Goal: Task Accomplishment & Management: Complete application form

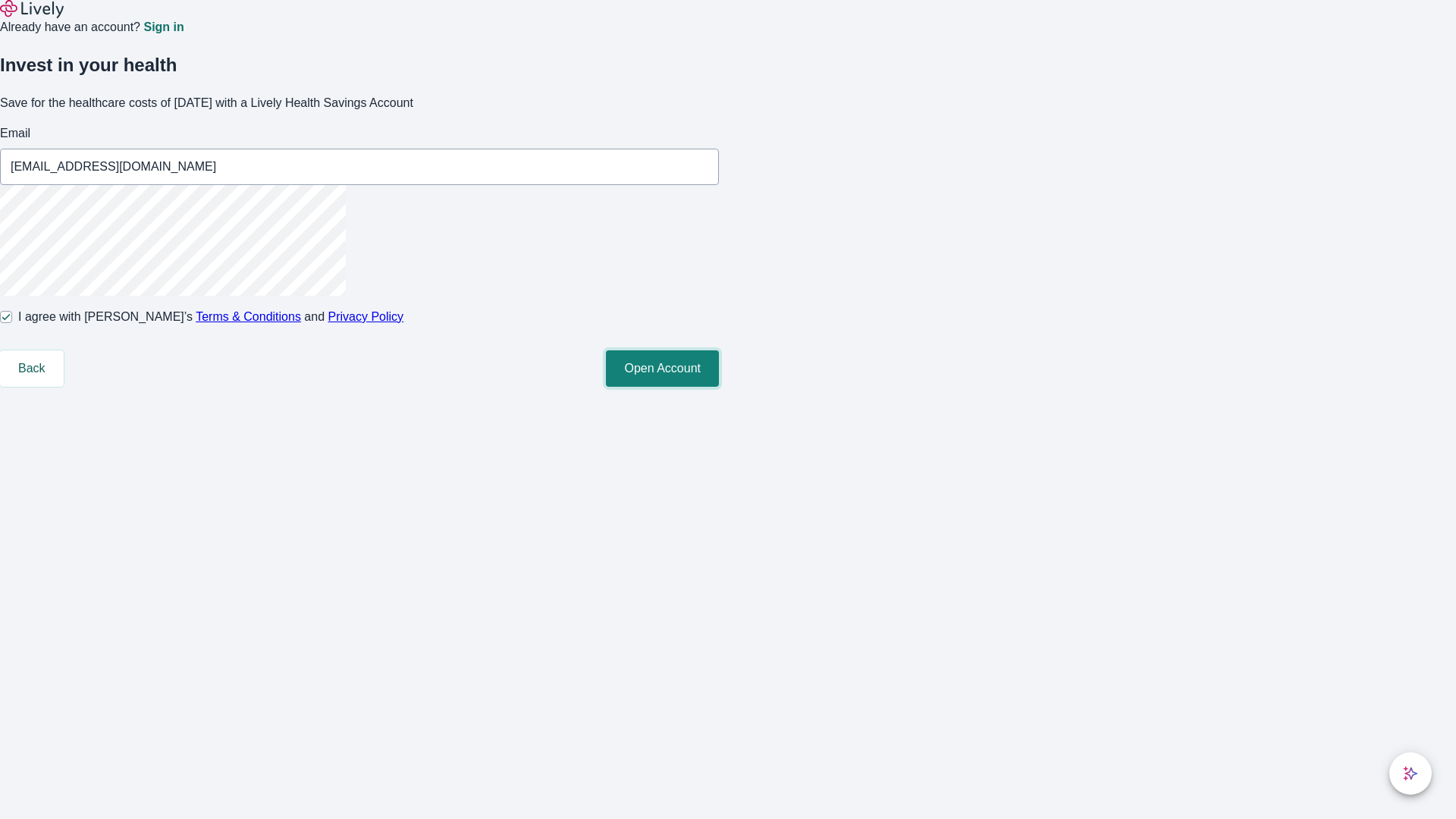
click at [719, 387] on button "Open Account" at bounding box center [662, 367] width 113 height 36
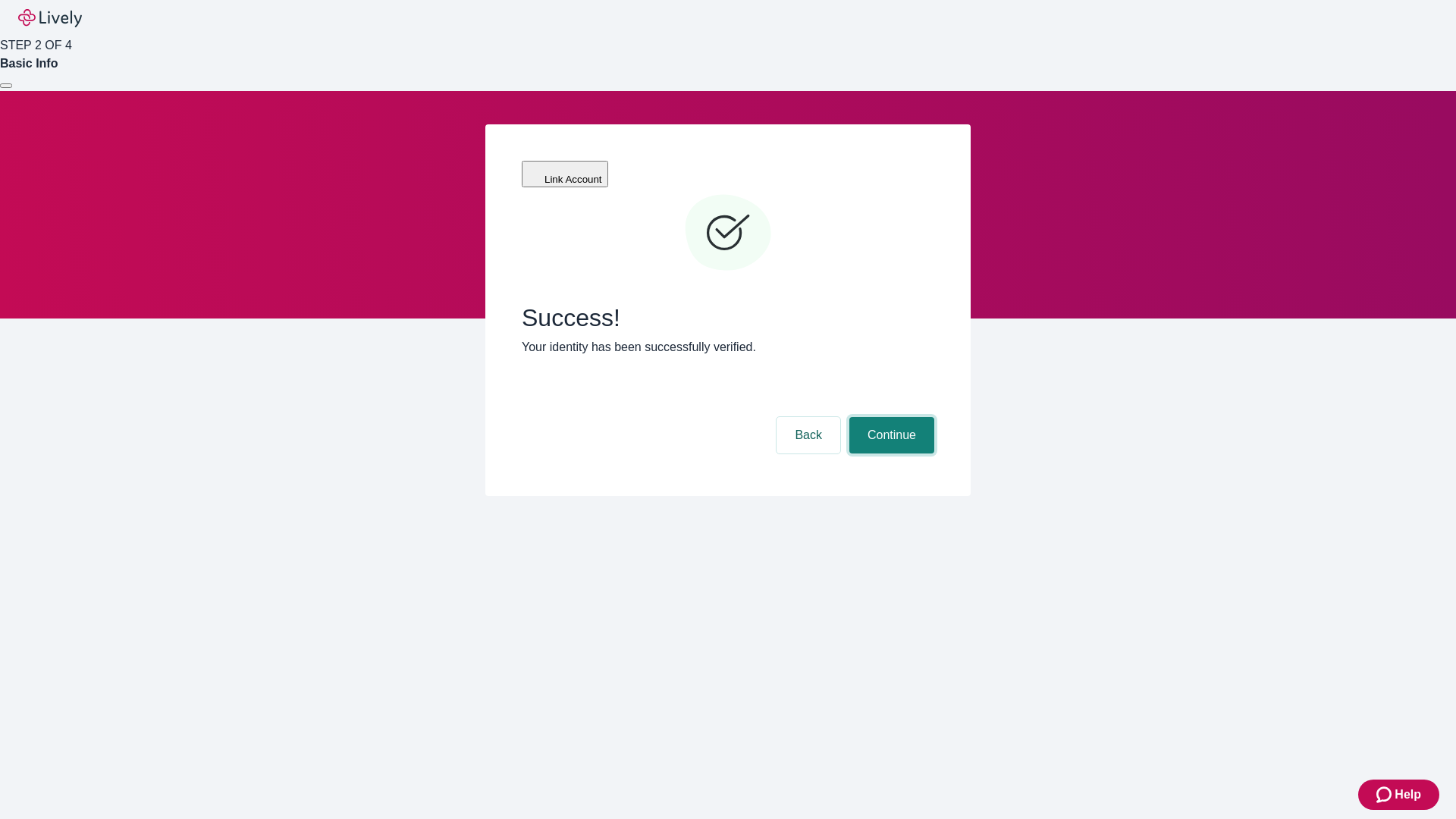
click at [889, 417] on button "Continue" at bounding box center [892, 435] width 85 height 36
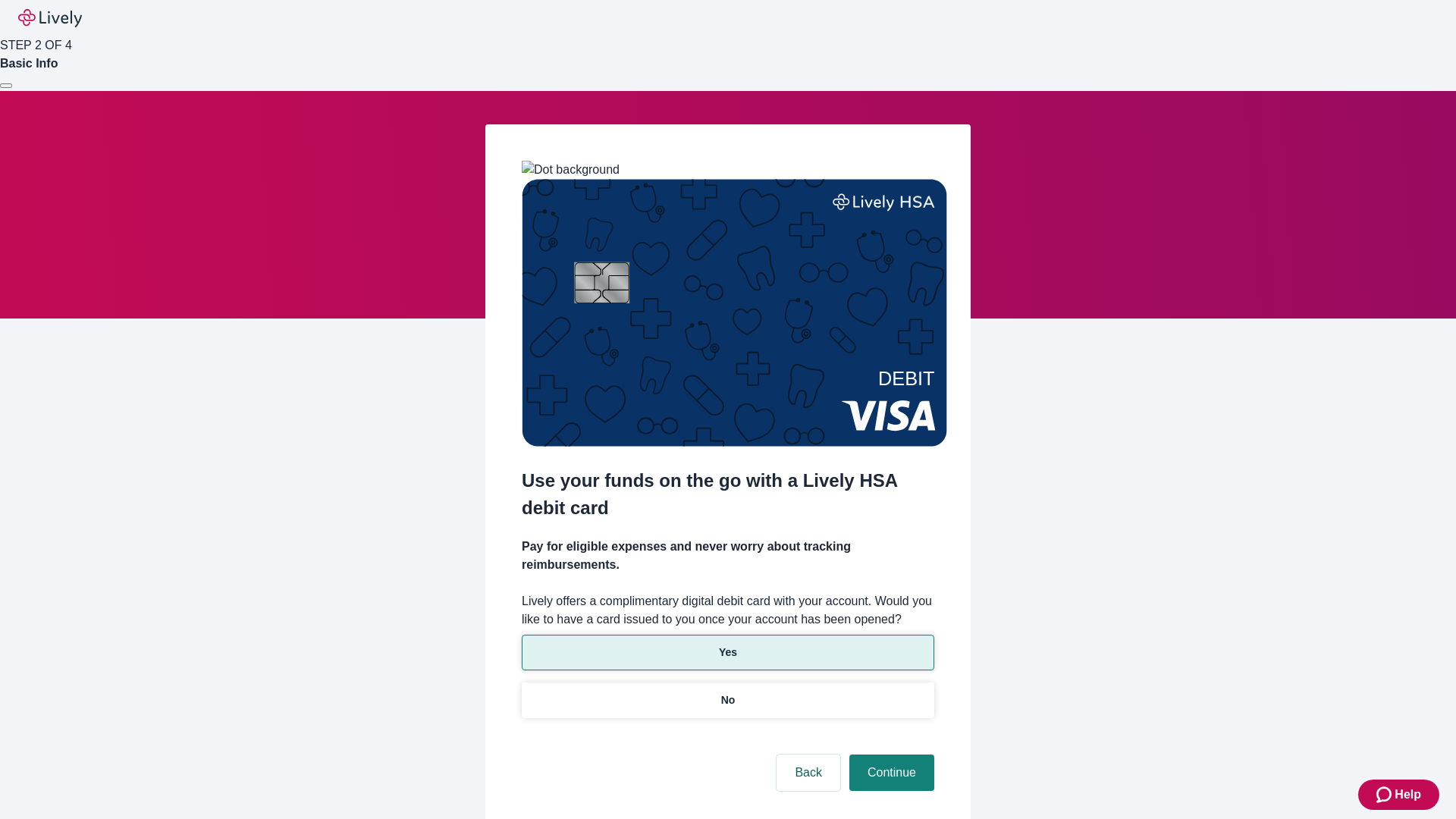
click at [728, 644] on p "Yes" at bounding box center [728, 652] width 18 height 16
click at [889, 754] on button "Continue" at bounding box center [892, 772] width 85 height 36
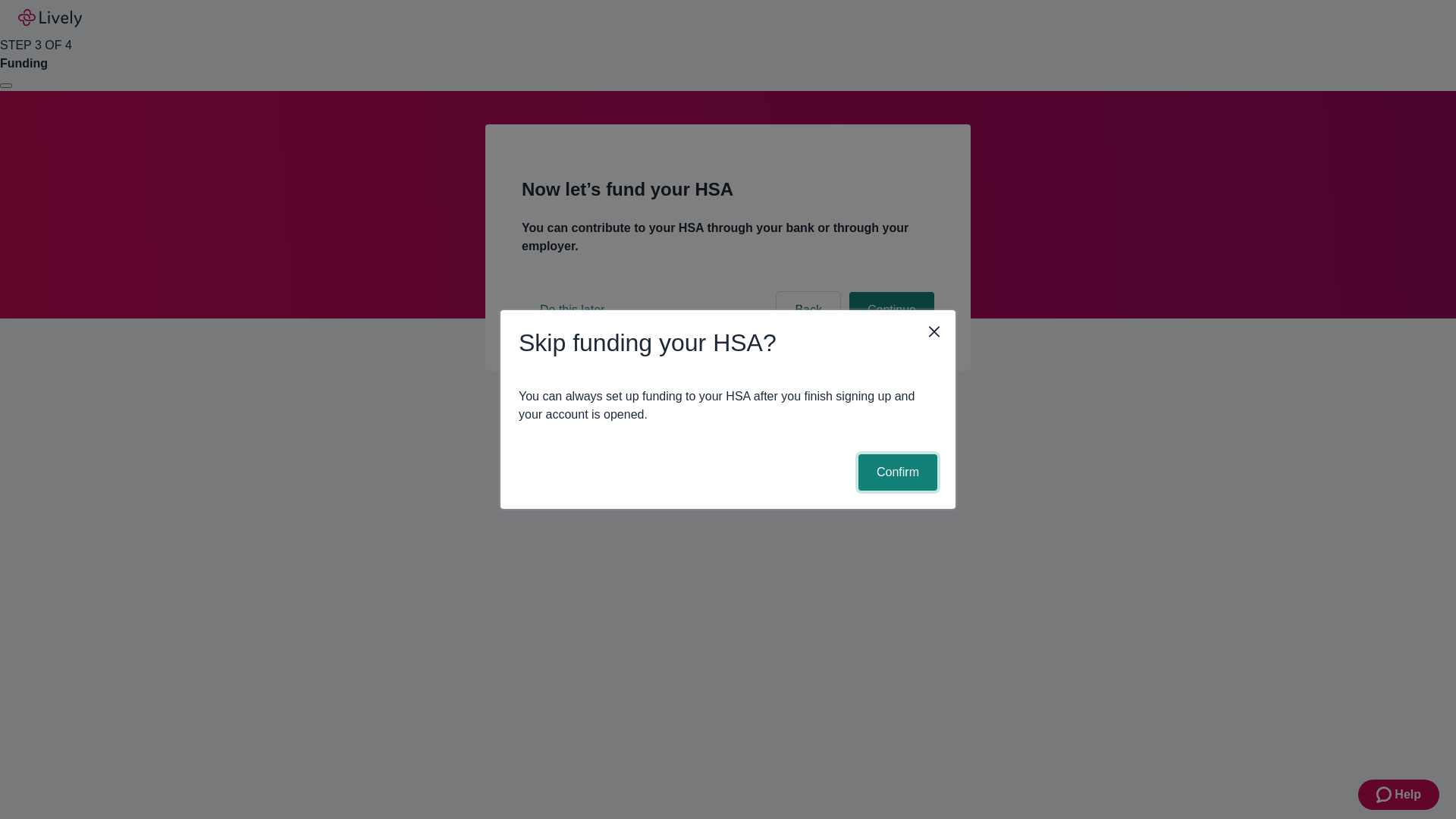
click at [896, 473] on button "Confirm" at bounding box center [897, 472] width 78 height 36
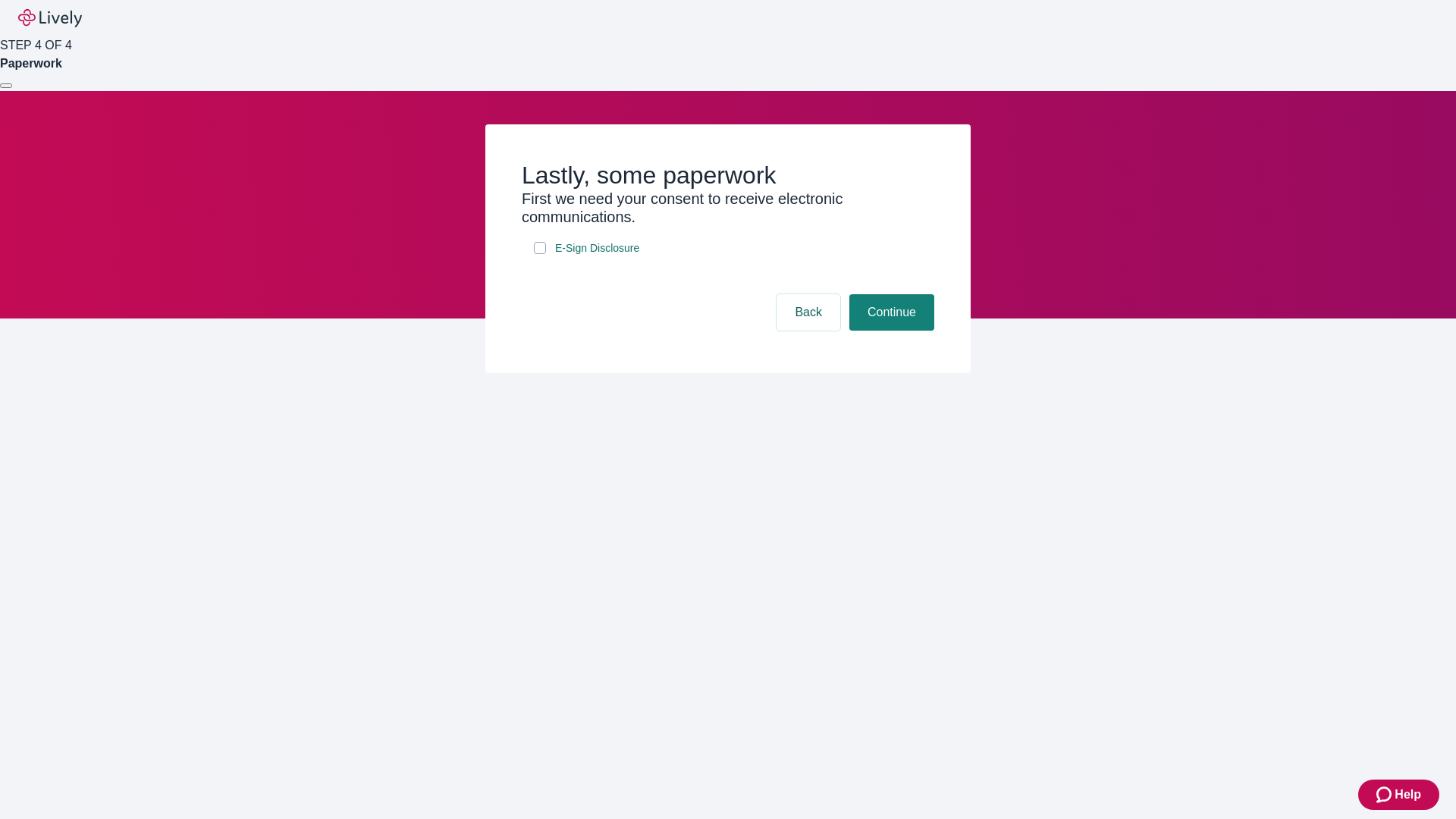
click at [540, 254] on input "E-Sign Disclosure" at bounding box center [539, 247] width 12 height 12
checkbox input "true"
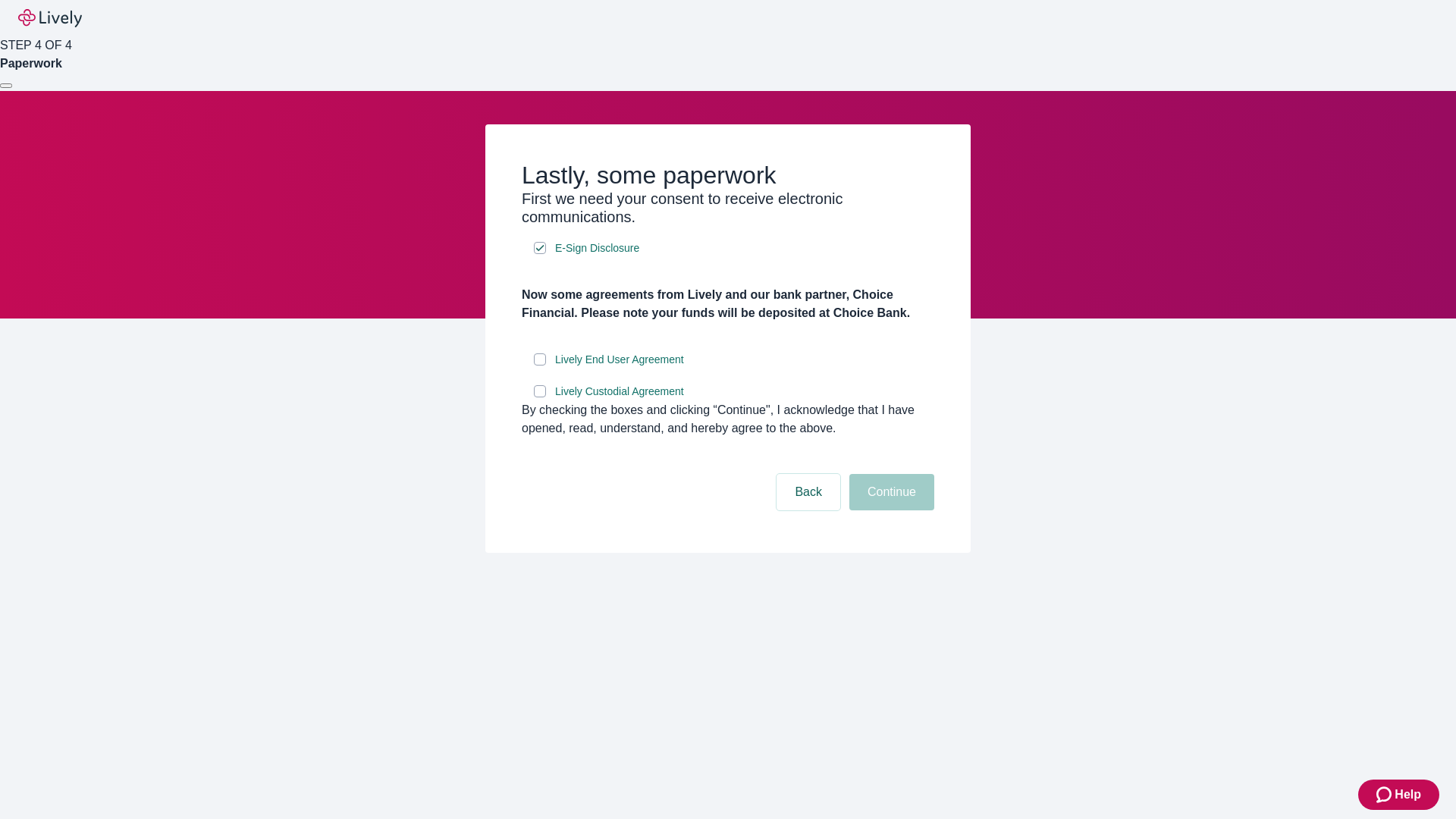
click at [540, 366] on input "Lively End User Agreement" at bounding box center [539, 359] width 12 height 12
checkbox input "true"
click at [540, 397] on input "Lively Custodial Agreement" at bounding box center [539, 391] width 12 height 12
checkbox input "true"
click at [889, 511] on button "Continue" at bounding box center [892, 491] width 85 height 36
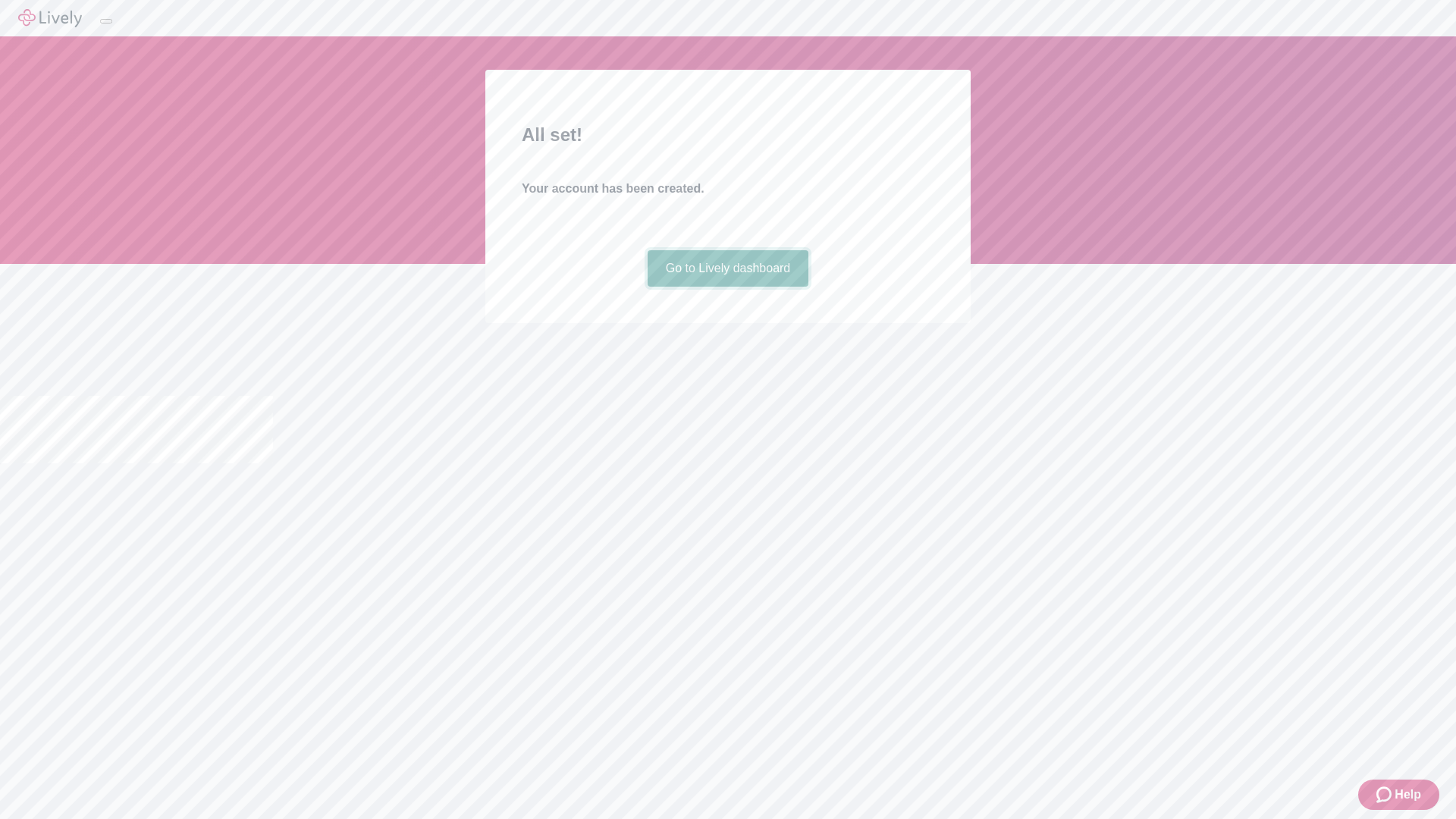
click at [728, 286] on link "Go to Lively dashboard" at bounding box center [728, 268] width 162 height 36
